Goal: Information Seeking & Learning: Learn about a topic

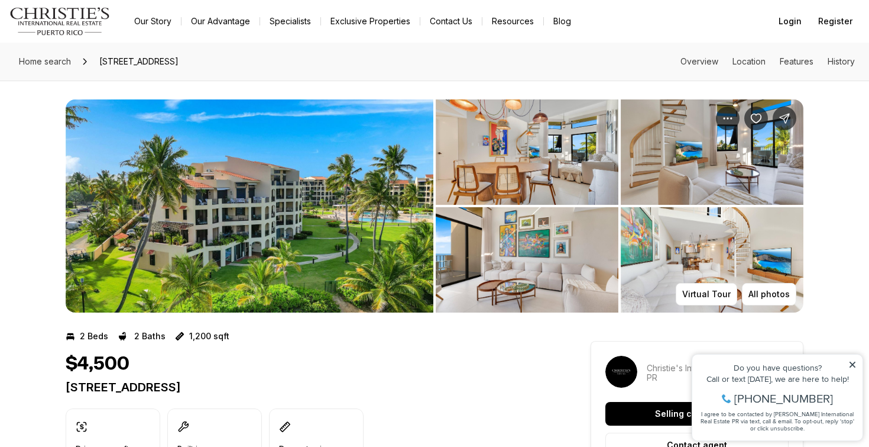
click at [851, 363] on icon at bounding box center [853, 364] width 6 height 6
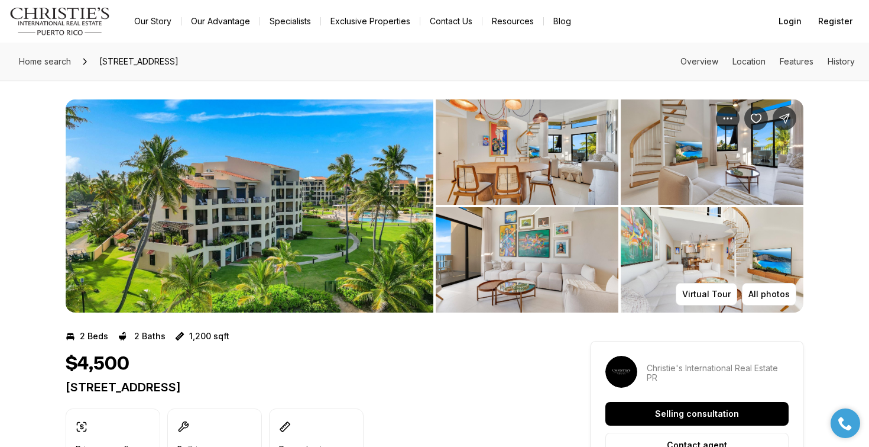
click at [507, 128] on img "View image gallery" at bounding box center [527, 151] width 183 height 105
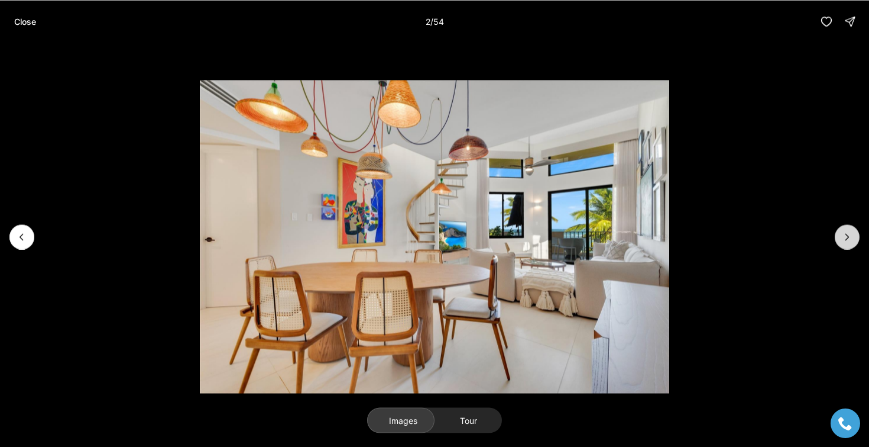
click at [849, 234] on icon "Next slide" at bounding box center [848, 237] width 12 height 12
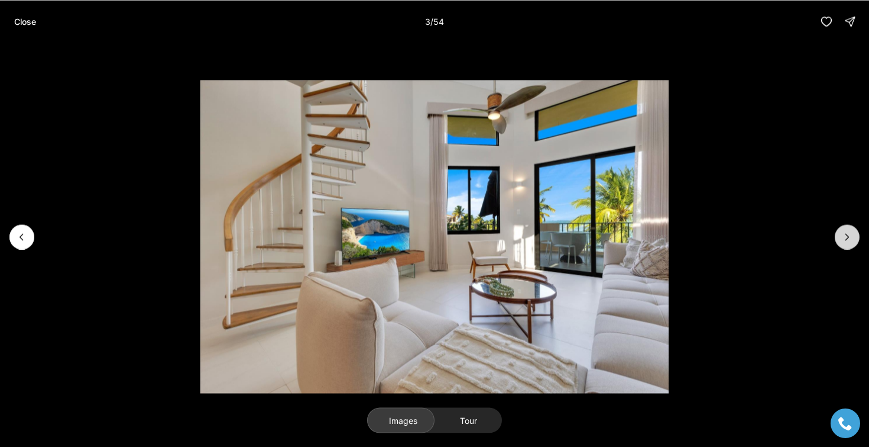
click at [849, 234] on icon "Next slide" at bounding box center [848, 237] width 12 height 12
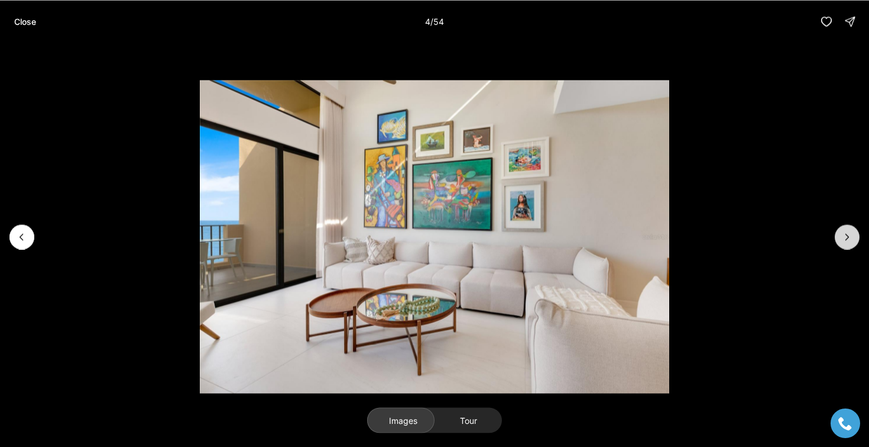
click at [849, 234] on icon "Next slide" at bounding box center [848, 237] width 12 height 12
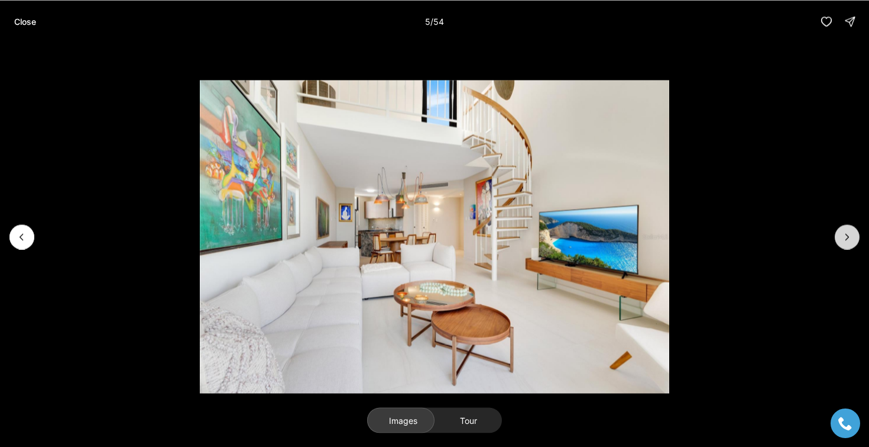
click at [849, 234] on icon "Next slide" at bounding box center [848, 237] width 12 height 12
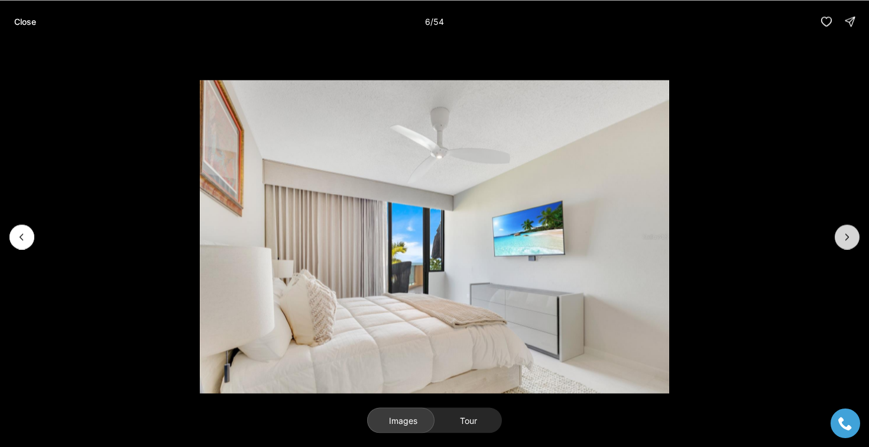
click at [849, 234] on icon "Next slide" at bounding box center [848, 237] width 12 height 12
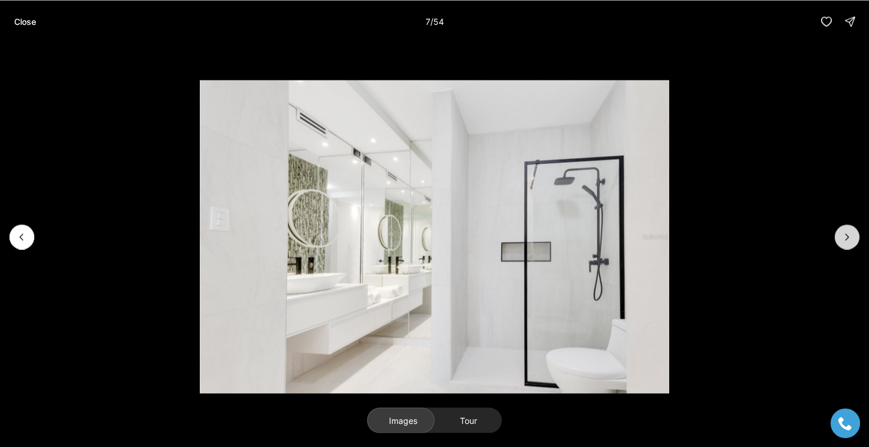
click at [849, 234] on icon "Next slide" at bounding box center [848, 237] width 12 height 12
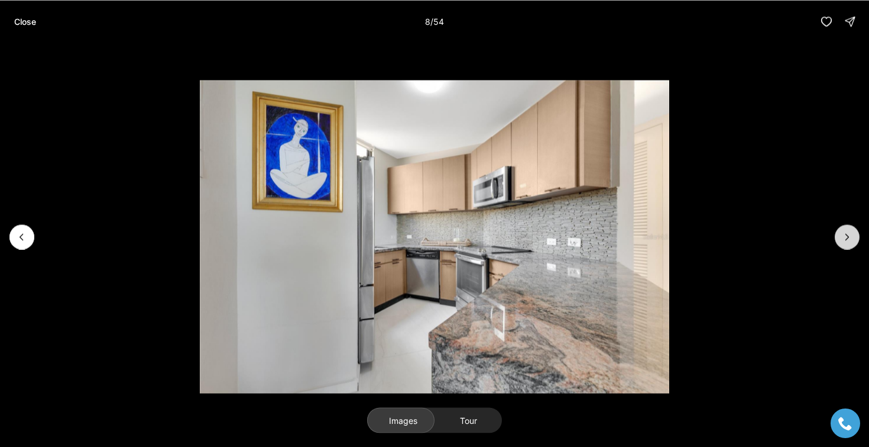
click at [849, 234] on icon "Next slide" at bounding box center [848, 237] width 12 height 12
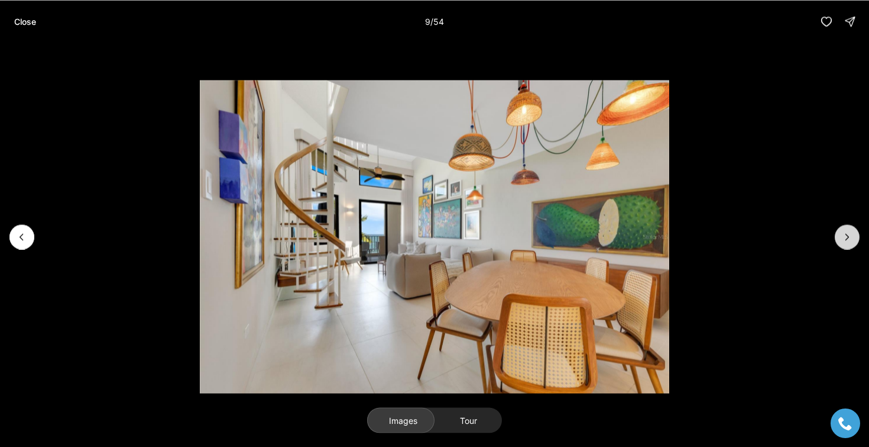
click at [849, 234] on icon "Next slide" at bounding box center [848, 237] width 12 height 12
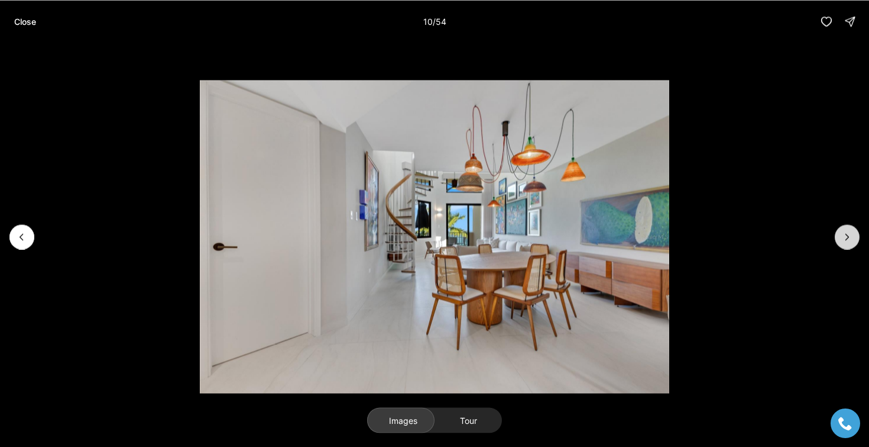
click at [849, 234] on icon "Next slide" at bounding box center [848, 237] width 12 height 12
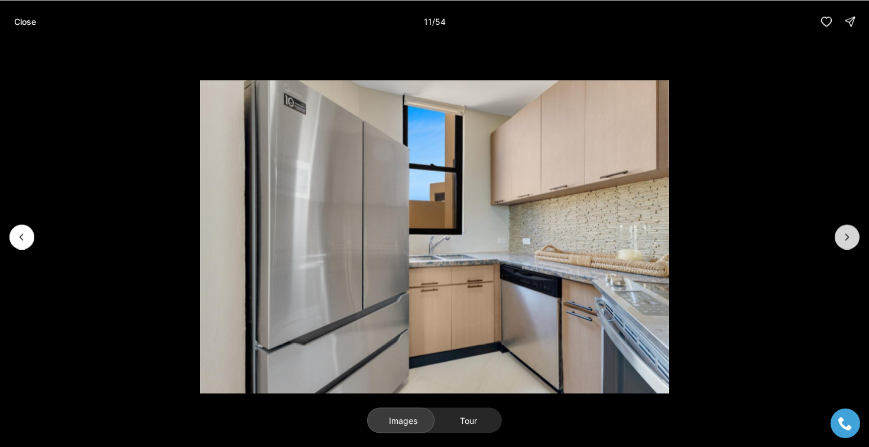
click at [849, 234] on icon "Next slide" at bounding box center [848, 237] width 12 height 12
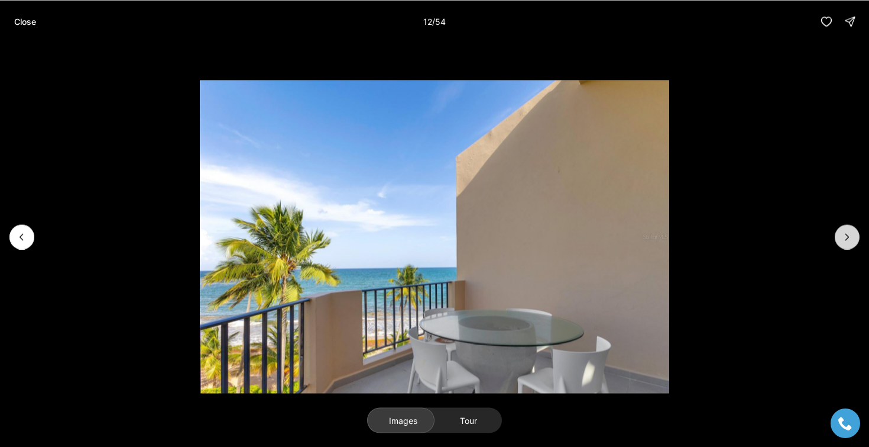
click at [849, 240] on icon "Next slide" at bounding box center [848, 237] width 12 height 12
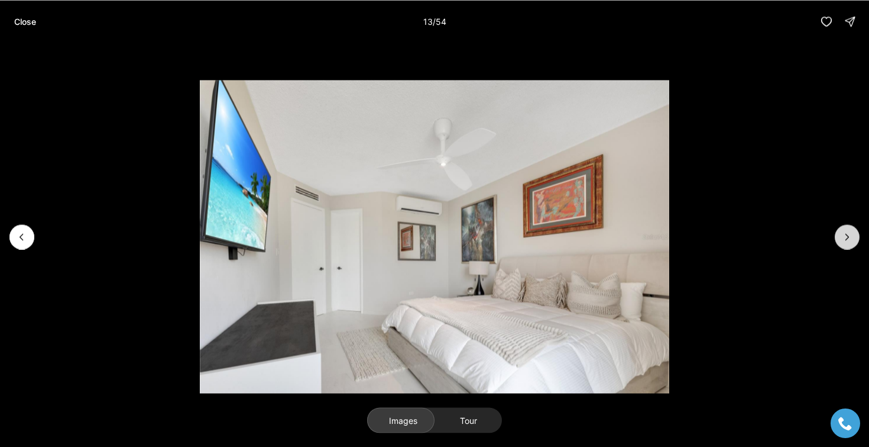
click at [849, 240] on icon "Next slide" at bounding box center [848, 237] width 12 height 12
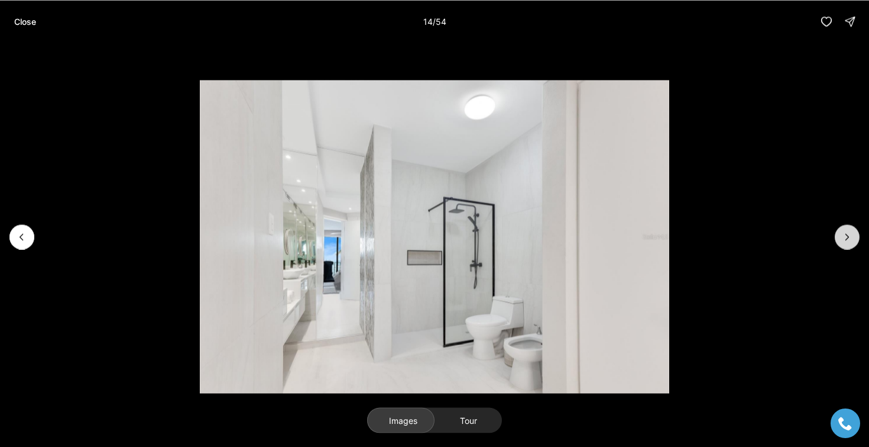
click at [849, 240] on icon "Next slide" at bounding box center [848, 237] width 12 height 12
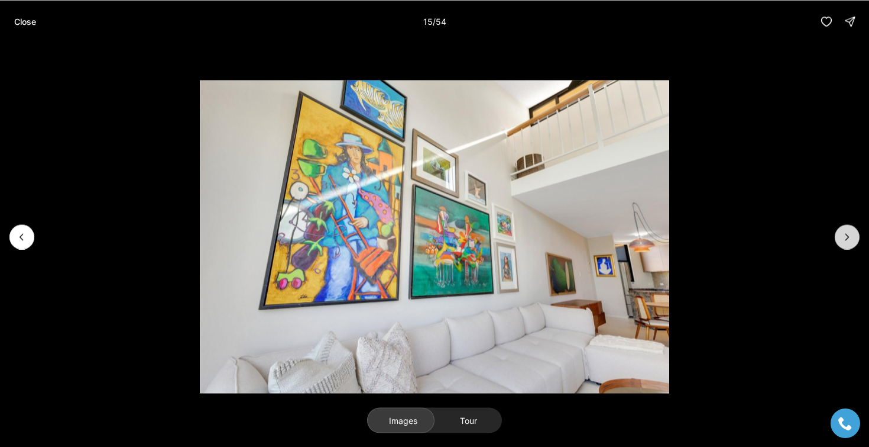
click at [849, 240] on icon "Next slide" at bounding box center [848, 237] width 12 height 12
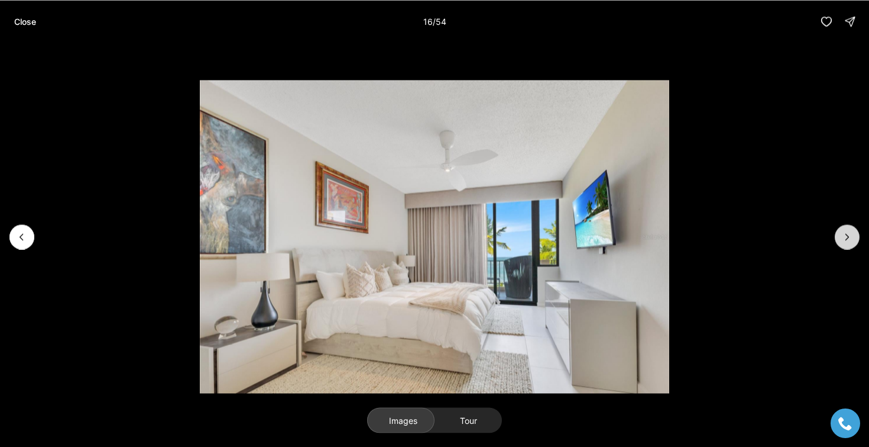
click at [849, 240] on icon "Next slide" at bounding box center [848, 237] width 12 height 12
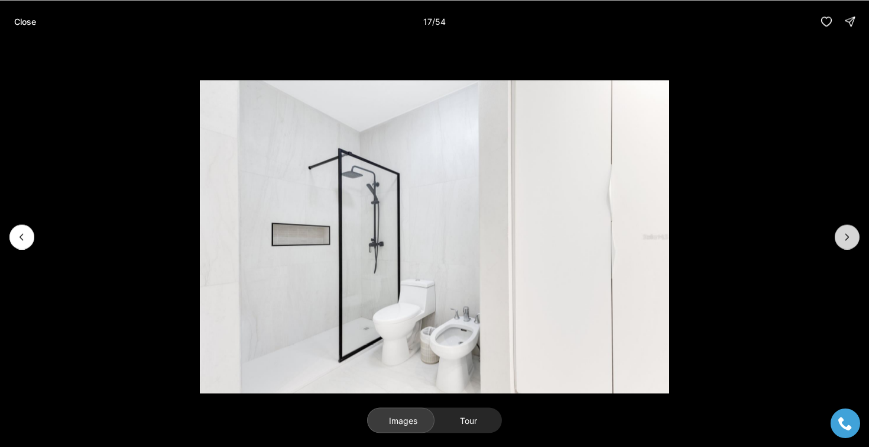
click at [849, 240] on icon "Next slide" at bounding box center [848, 237] width 12 height 12
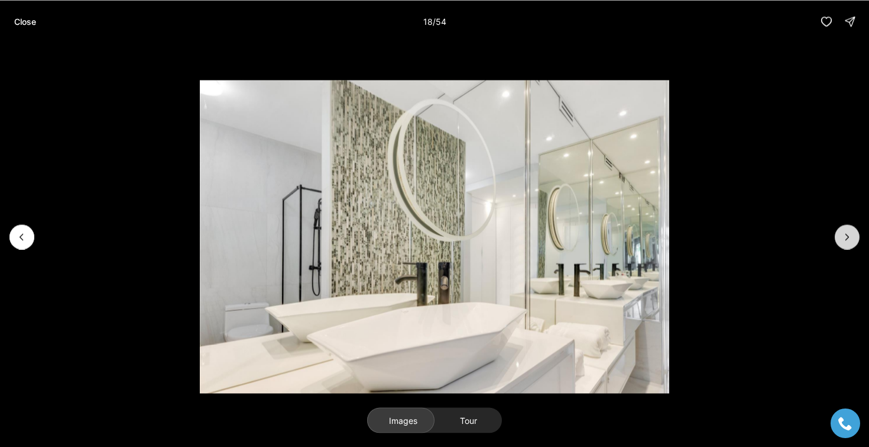
click at [849, 240] on icon "Next slide" at bounding box center [848, 237] width 12 height 12
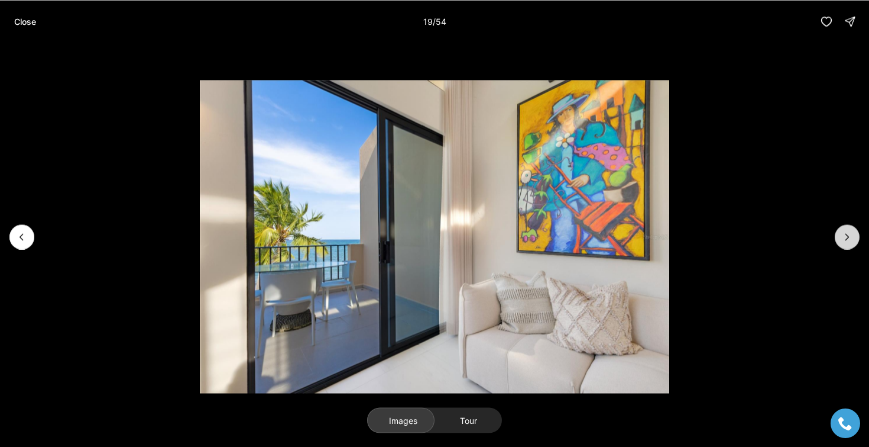
click at [849, 240] on icon "Next slide" at bounding box center [848, 237] width 12 height 12
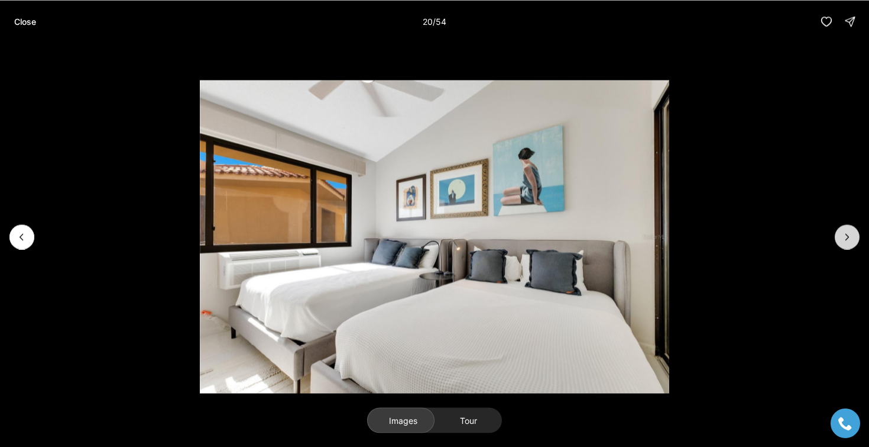
click at [849, 240] on icon "Next slide" at bounding box center [848, 237] width 12 height 12
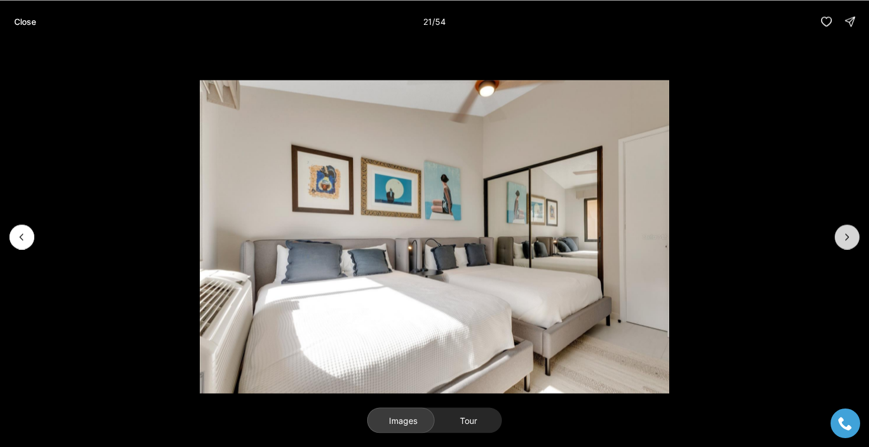
click at [849, 240] on icon "Next slide" at bounding box center [848, 237] width 12 height 12
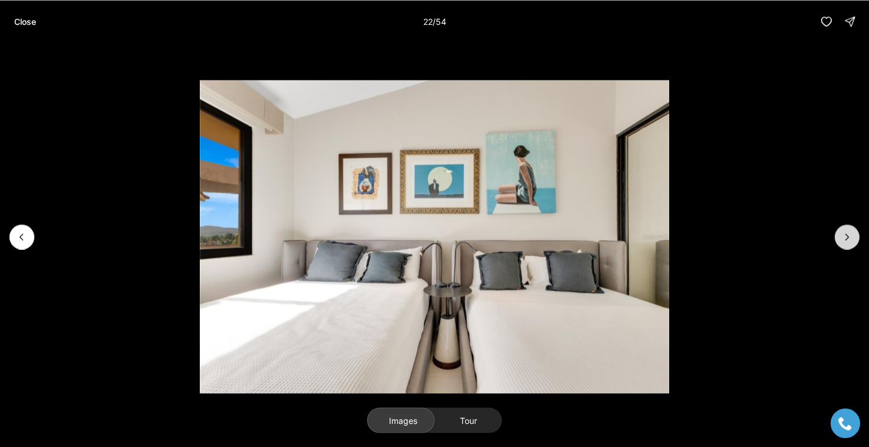
click at [849, 240] on icon "Next slide" at bounding box center [848, 237] width 12 height 12
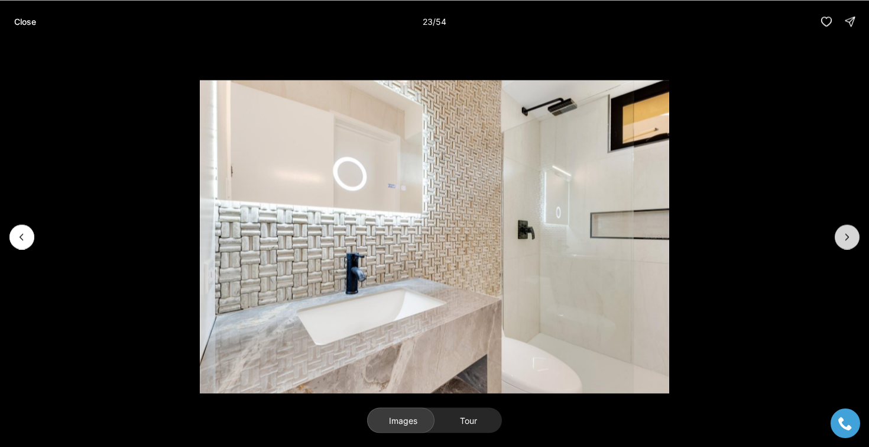
click at [850, 231] on icon "Next slide" at bounding box center [848, 237] width 12 height 12
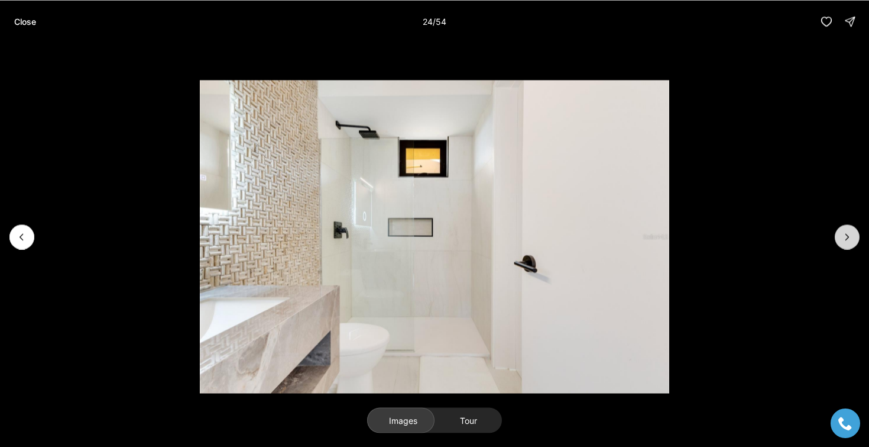
click at [850, 231] on icon "Next slide" at bounding box center [848, 237] width 12 height 12
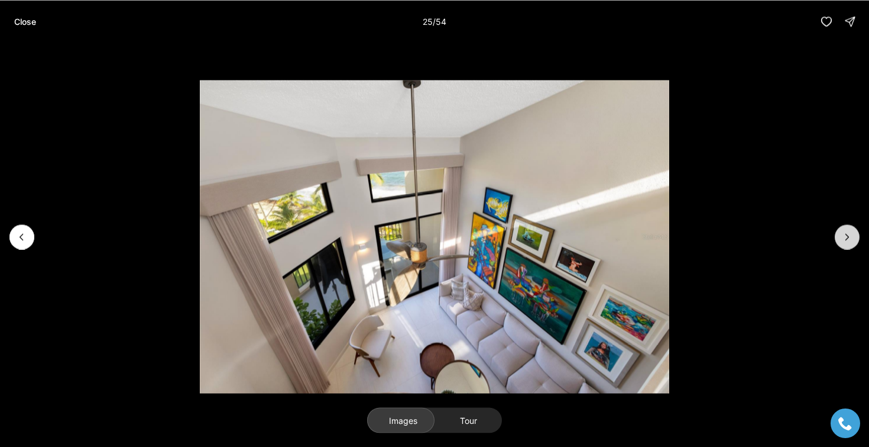
click at [850, 231] on icon "Next slide" at bounding box center [848, 237] width 12 height 12
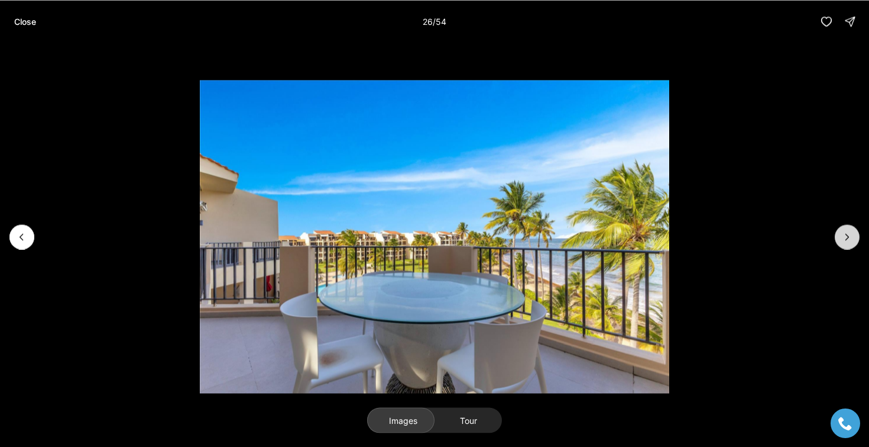
click at [850, 231] on icon "Next slide" at bounding box center [848, 237] width 12 height 12
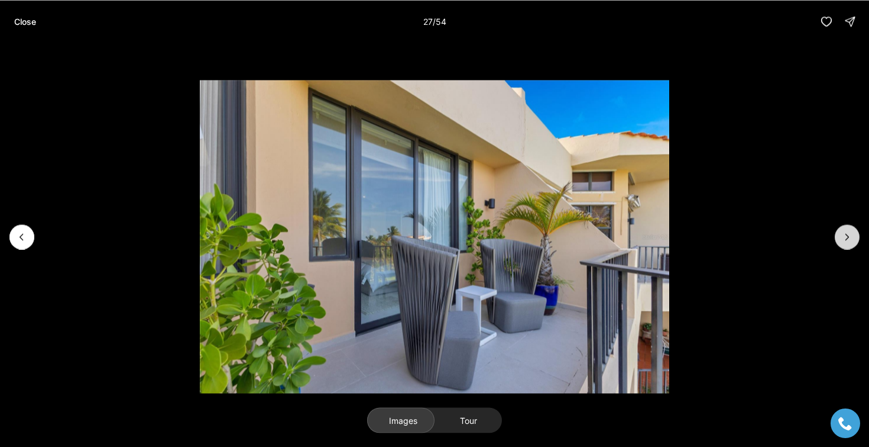
click at [850, 231] on icon "Next slide" at bounding box center [848, 237] width 12 height 12
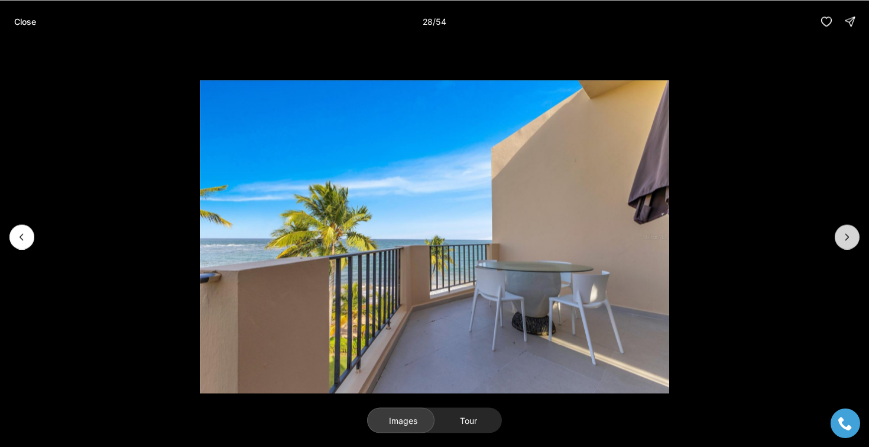
click at [850, 231] on icon "Next slide" at bounding box center [848, 237] width 12 height 12
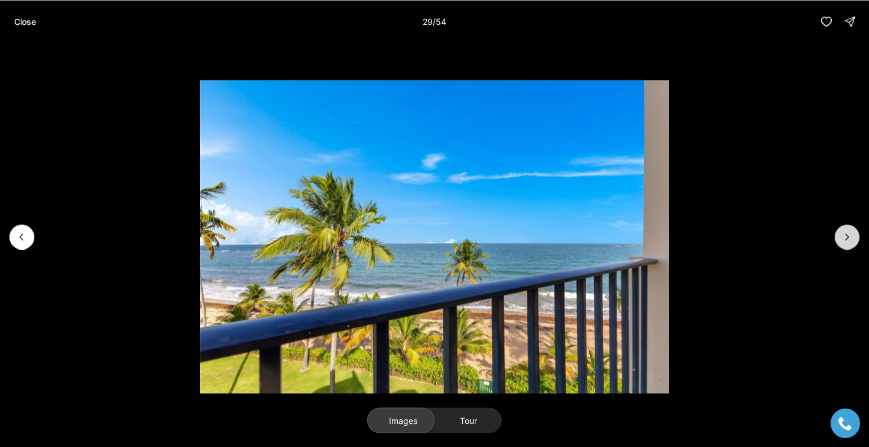
click at [850, 231] on icon "Next slide" at bounding box center [848, 237] width 12 height 12
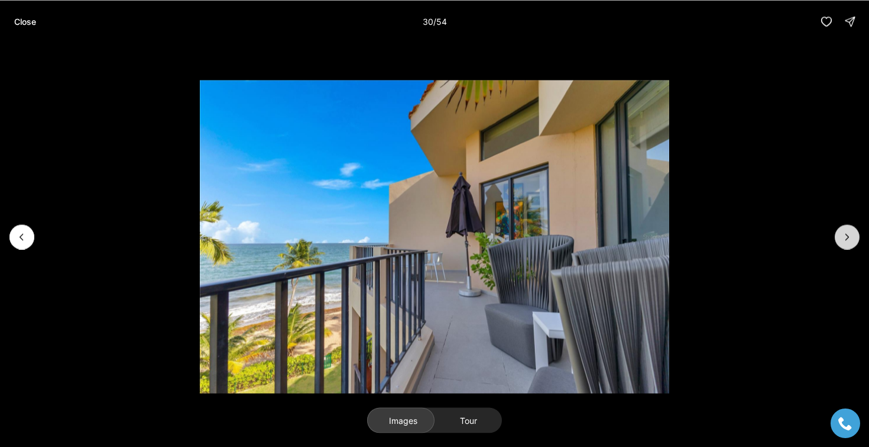
click at [850, 231] on icon "Next slide" at bounding box center [848, 237] width 12 height 12
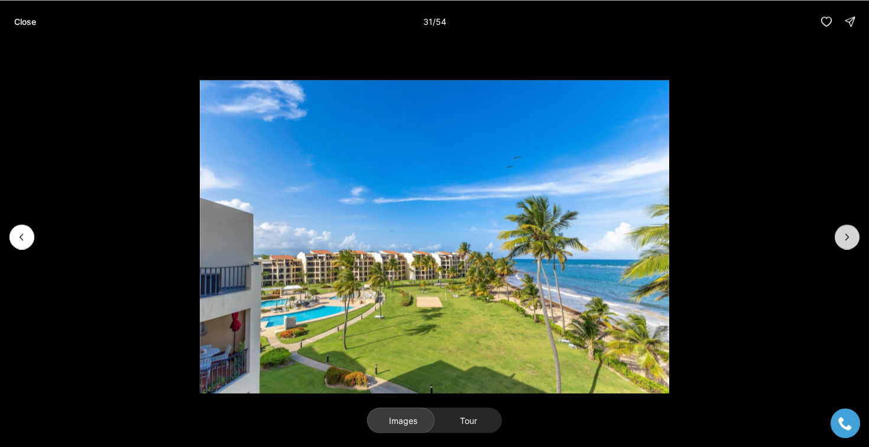
click at [850, 231] on icon "Next slide" at bounding box center [848, 237] width 12 height 12
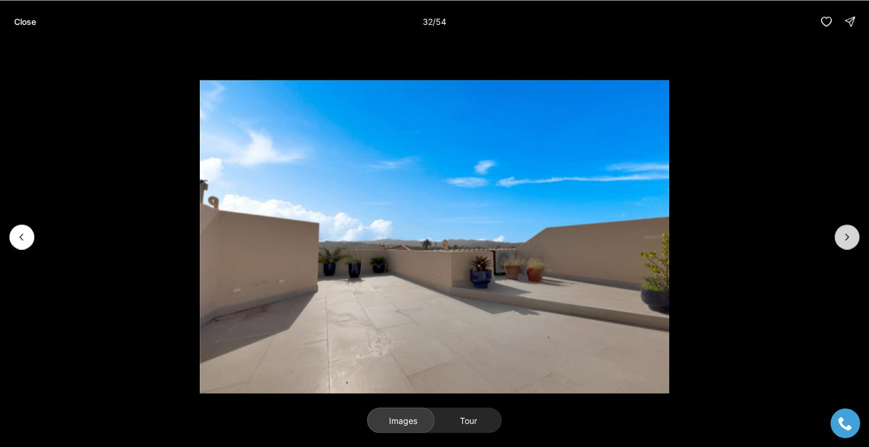
click at [850, 231] on icon "Next slide" at bounding box center [848, 237] width 12 height 12
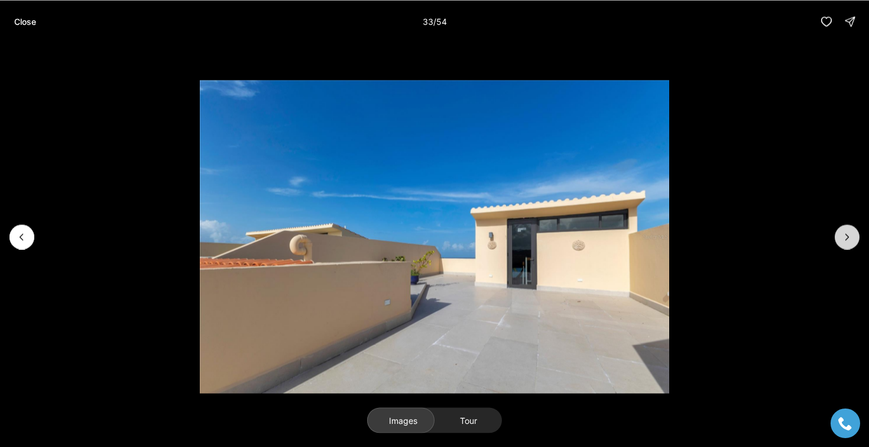
click at [850, 231] on icon "Next slide" at bounding box center [848, 237] width 12 height 12
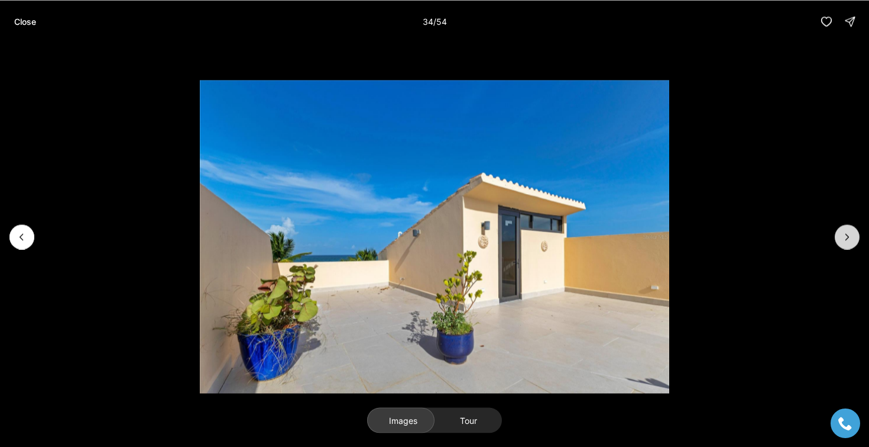
click at [850, 231] on icon "Next slide" at bounding box center [848, 237] width 12 height 12
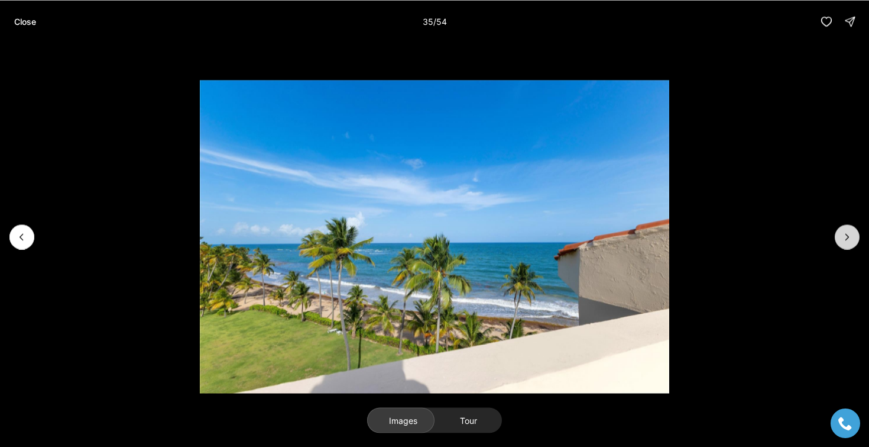
click at [850, 231] on icon "Next slide" at bounding box center [848, 237] width 12 height 12
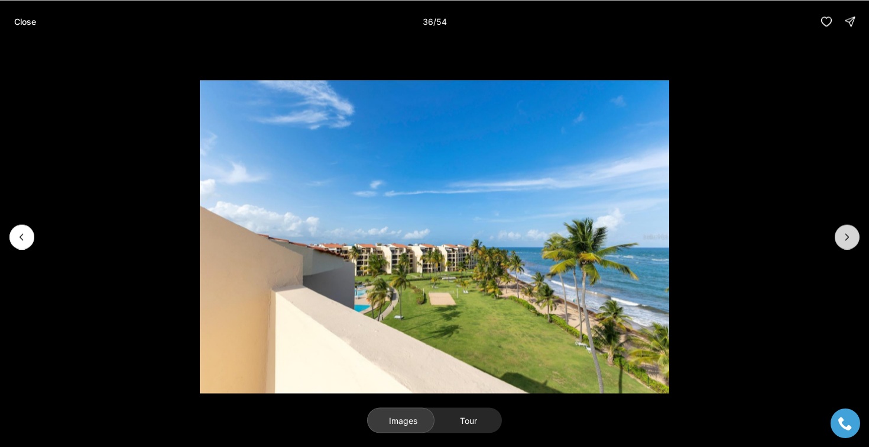
click at [850, 231] on icon "Next slide" at bounding box center [848, 237] width 12 height 12
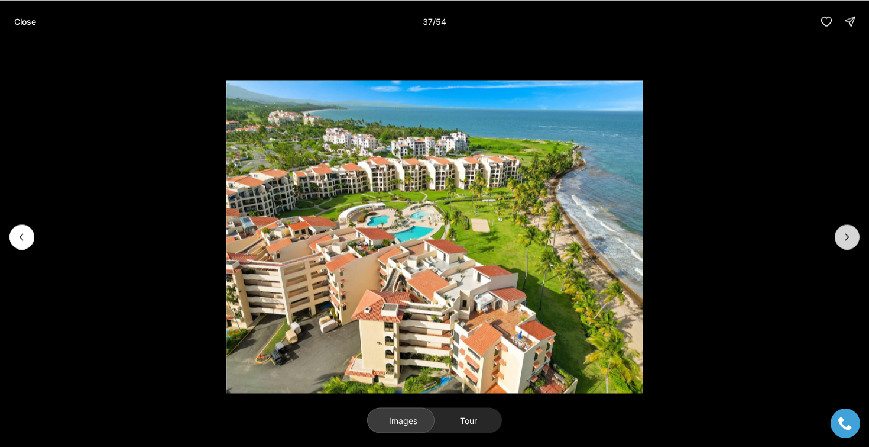
click at [850, 231] on icon "Next slide" at bounding box center [848, 237] width 12 height 12
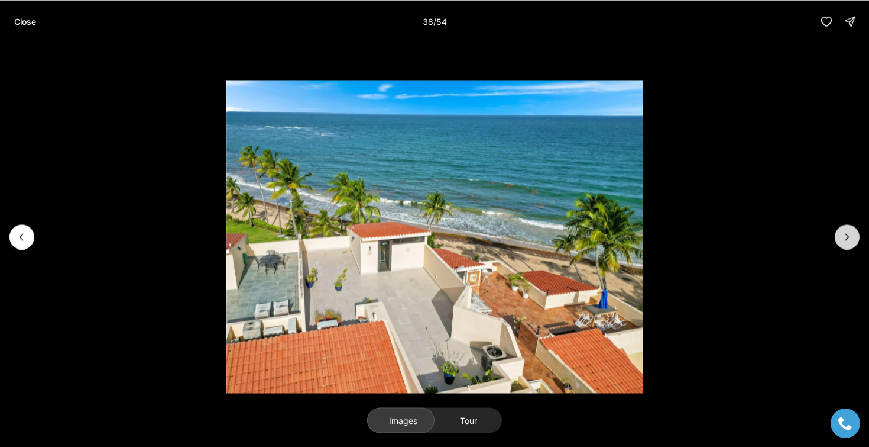
click at [850, 231] on icon "Next slide" at bounding box center [848, 237] width 12 height 12
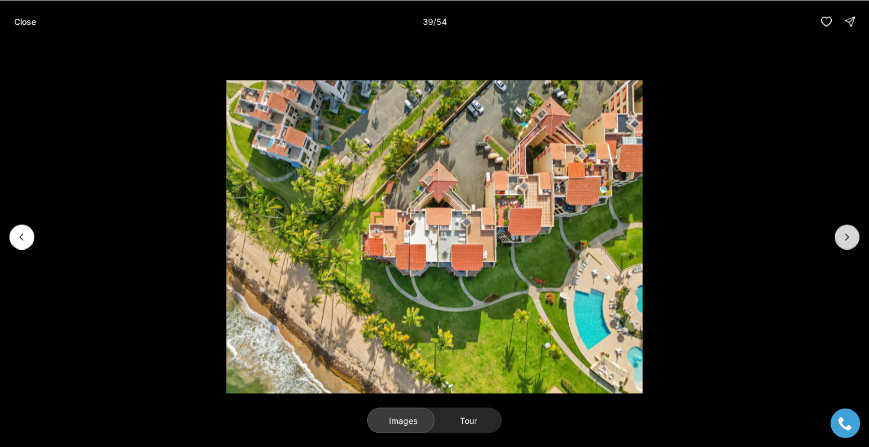
click at [850, 231] on icon "Next slide" at bounding box center [848, 237] width 12 height 12
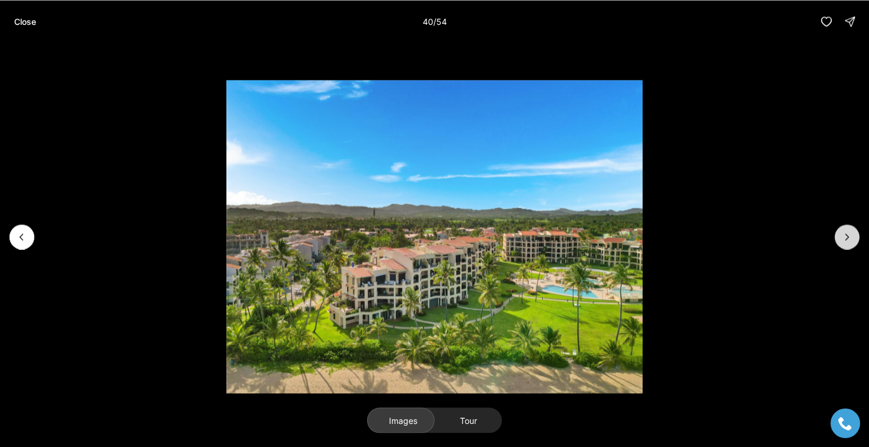
click at [850, 231] on icon "Next slide" at bounding box center [848, 237] width 12 height 12
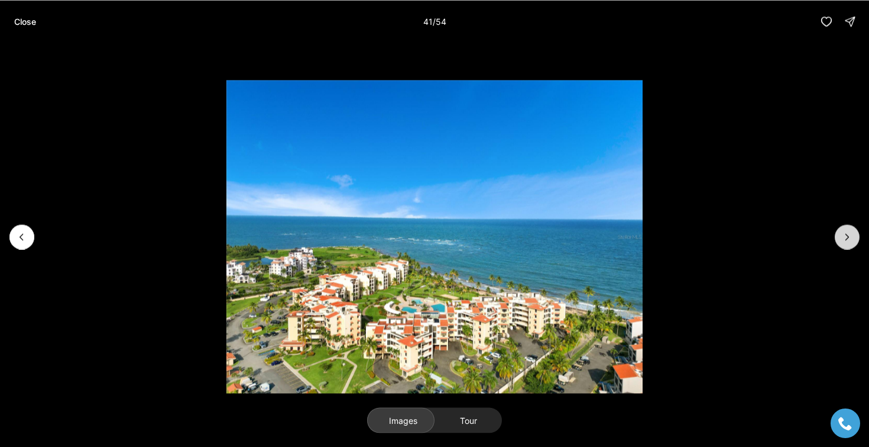
click at [850, 231] on icon "Next slide" at bounding box center [848, 237] width 12 height 12
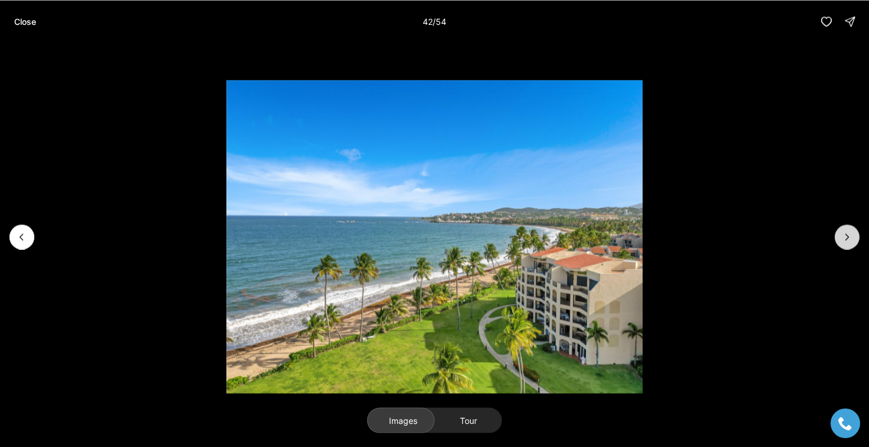
click at [850, 231] on icon "Next slide" at bounding box center [848, 237] width 12 height 12
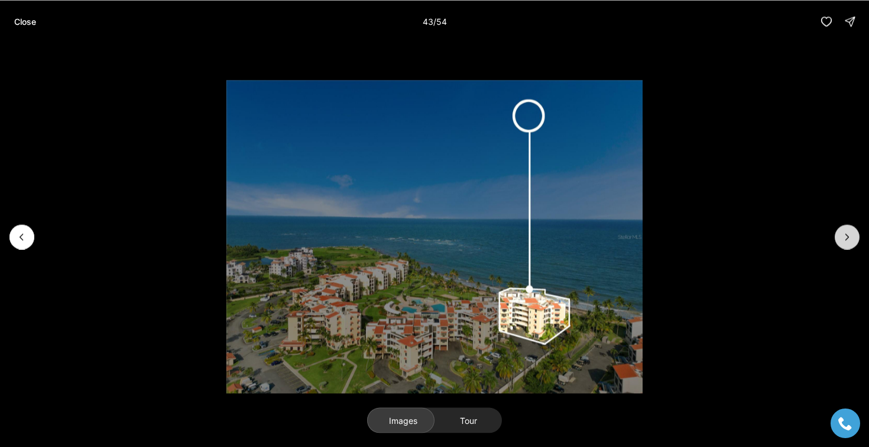
click at [850, 231] on icon "Next slide" at bounding box center [848, 237] width 12 height 12
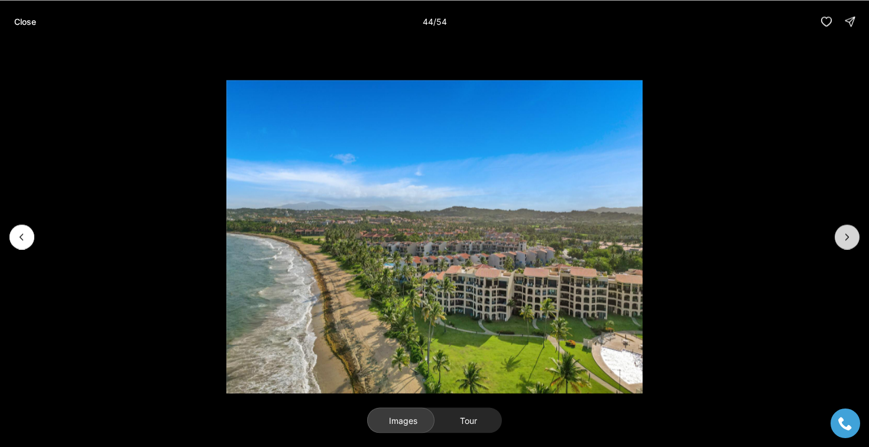
click at [850, 231] on icon "Next slide" at bounding box center [848, 237] width 12 height 12
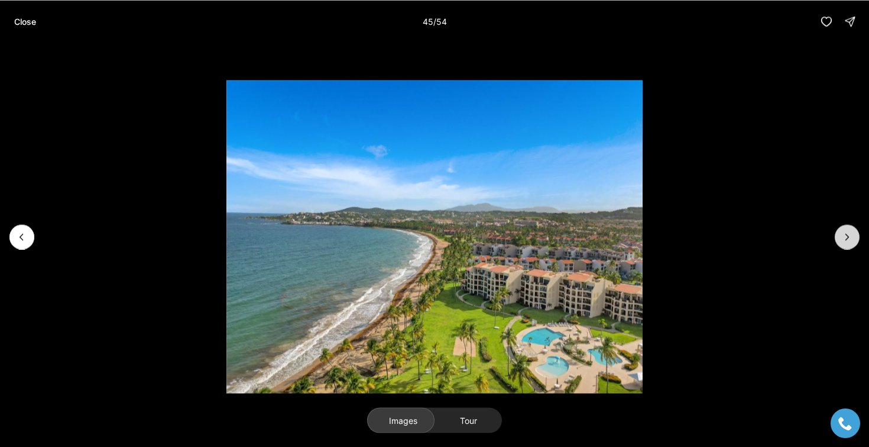
click at [850, 231] on icon "Next slide" at bounding box center [848, 237] width 12 height 12
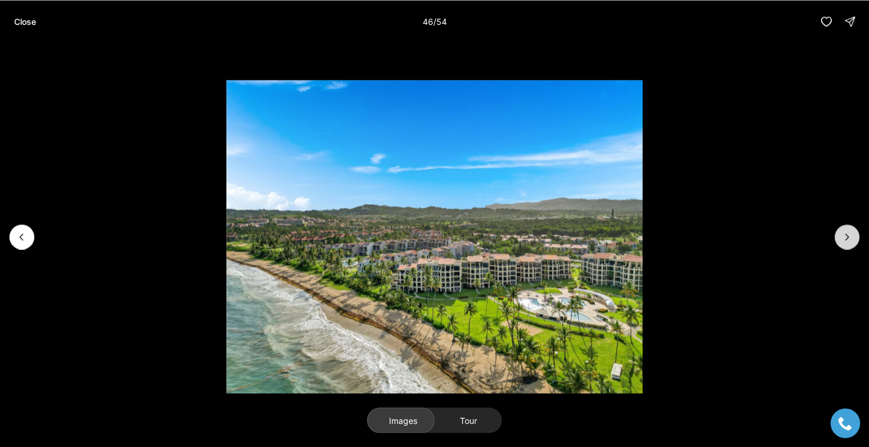
click at [850, 231] on icon "Next slide" at bounding box center [848, 237] width 12 height 12
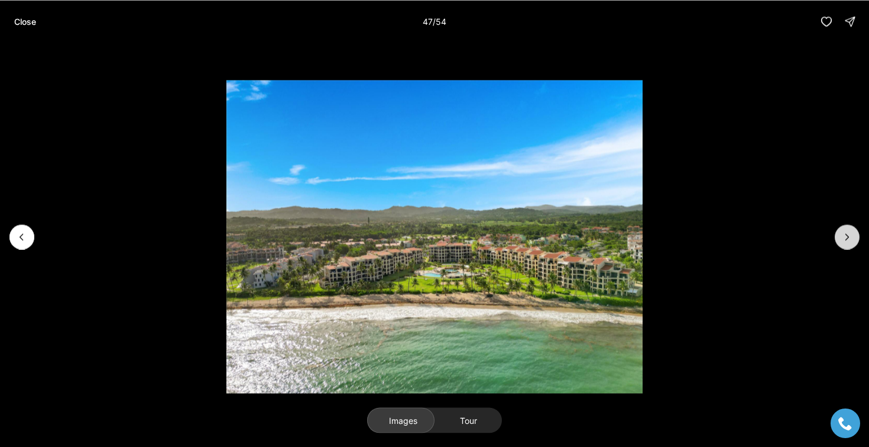
click at [850, 231] on icon "Next slide" at bounding box center [848, 237] width 12 height 12
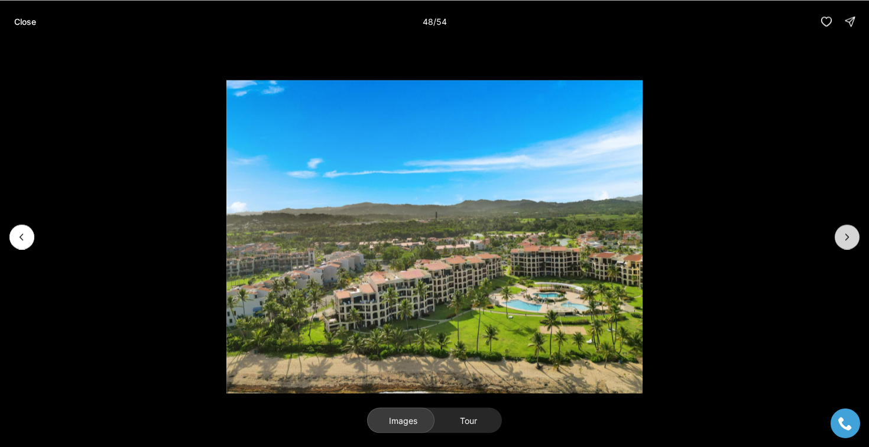
click at [850, 231] on icon "Next slide" at bounding box center [848, 237] width 12 height 12
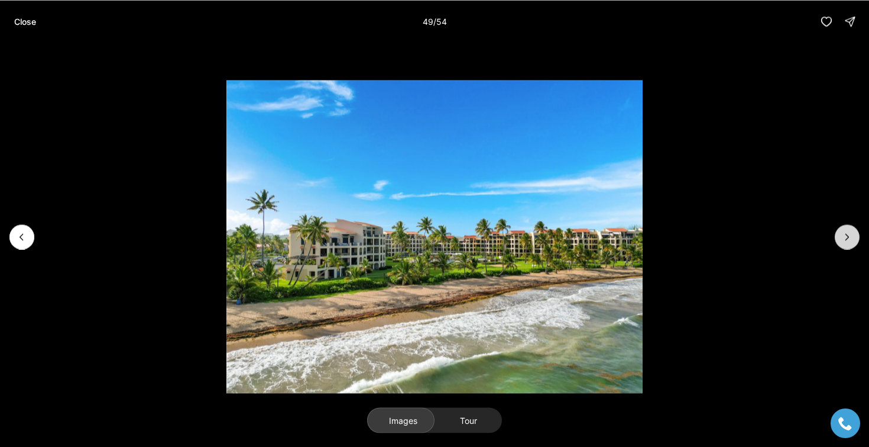
click at [850, 231] on icon "Next slide" at bounding box center [848, 237] width 12 height 12
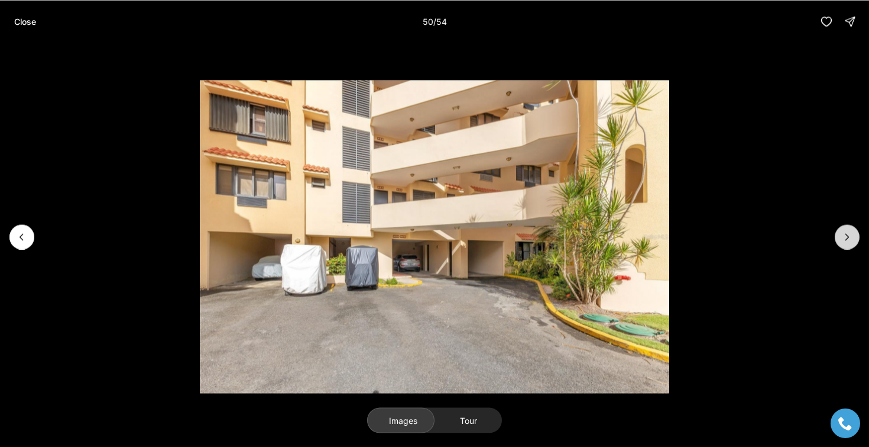
click at [850, 231] on icon "Next slide" at bounding box center [848, 237] width 12 height 12
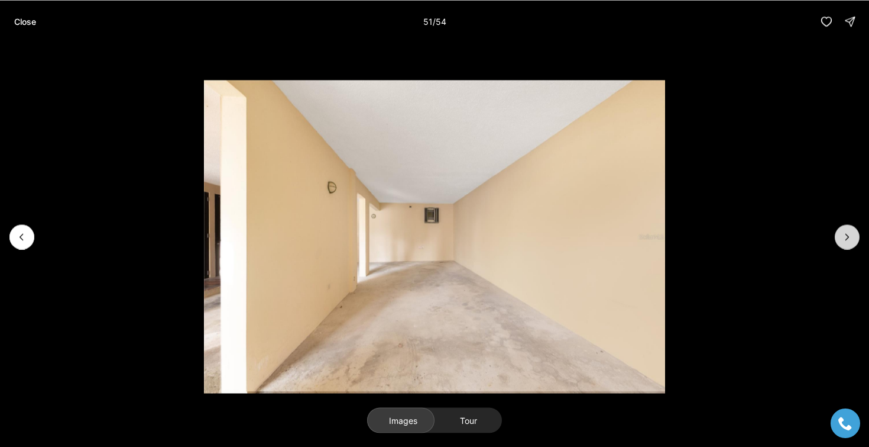
click at [850, 231] on icon "Next slide" at bounding box center [848, 237] width 12 height 12
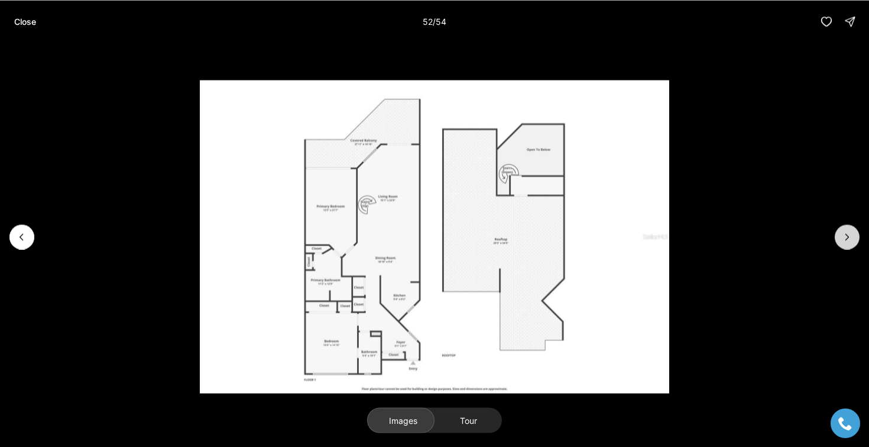
click at [850, 231] on icon "Next slide" at bounding box center [848, 237] width 12 height 12
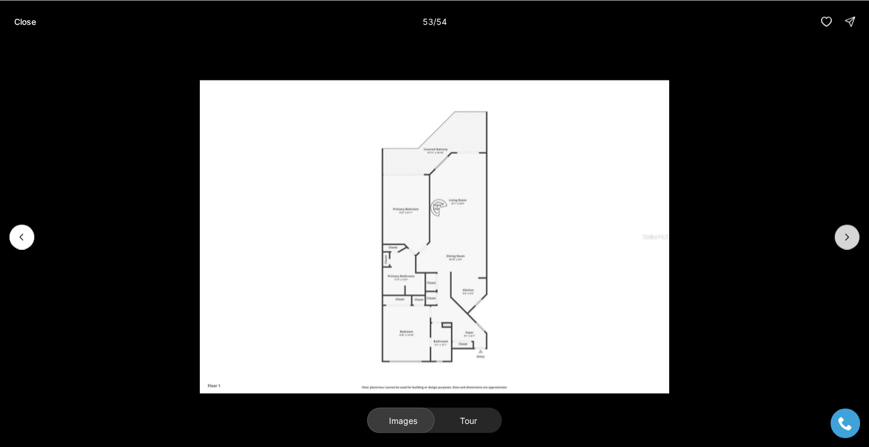
click at [850, 231] on icon "Next slide" at bounding box center [848, 237] width 12 height 12
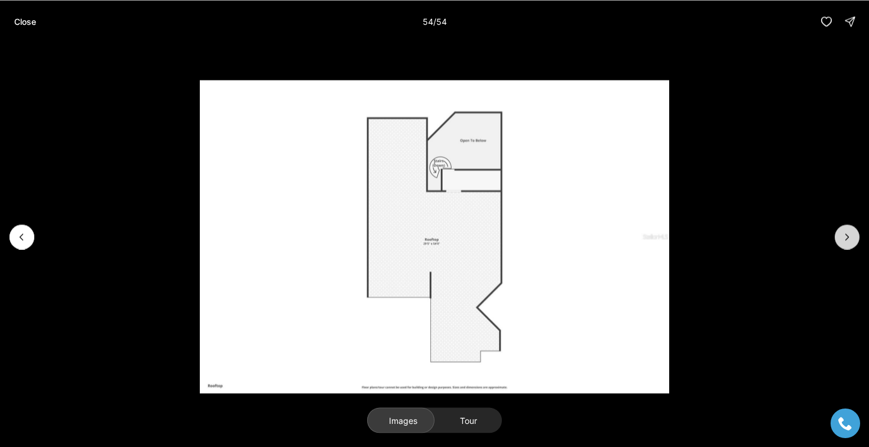
click at [850, 231] on div at bounding box center [847, 236] width 25 height 25
click at [35, 26] on button "Close" at bounding box center [25, 21] width 36 height 24
